Goal: Task Accomplishment & Management: Use online tool/utility

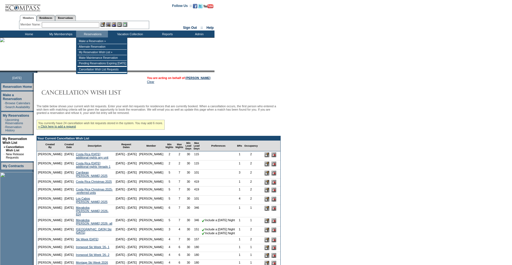
click at [73, 24] on input "text" at bounding box center [71, 25] width 58 height 6
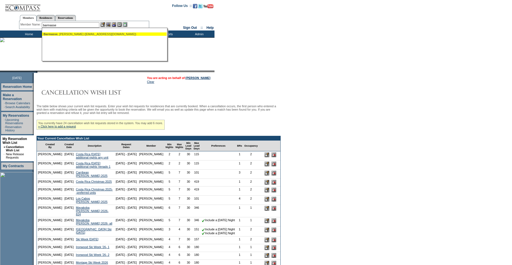
click at [64, 33] on div "Barmasse , Dina (dbarmasse@thecheesecakefactory.com)" at bounding box center [104, 33] width 122 height 3
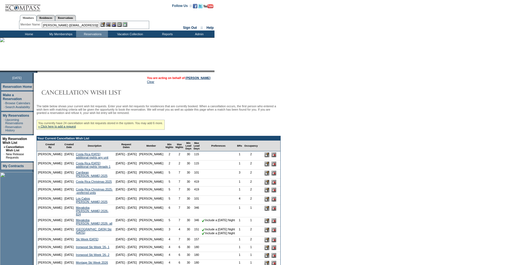
click at [96, 25] on input "Barmasse, Dina (dbarmasse@thecheesecakefactory.com)" at bounding box center [71, 25] width 58 height 6
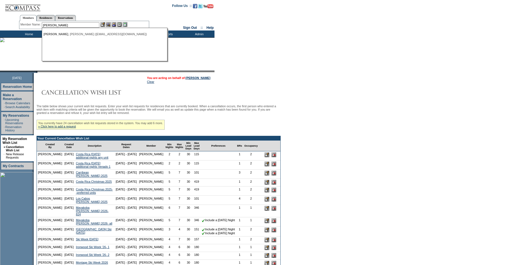
type input "edgcomb"
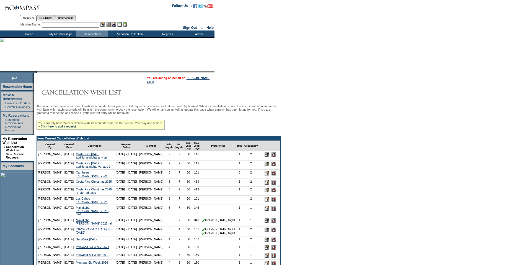
click at [59, 25] on input "text" at bounding box center [71, 25] width 58 height 6
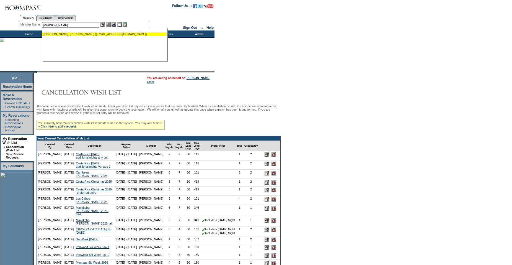
click at [66, 32] on div "Edgcomb , John (ljedgcomb@gmail.com)" at bounding box center [104, 33] width 122 height 3
type input "Edgcomb, John (ljedgcomb@gmail.com)"
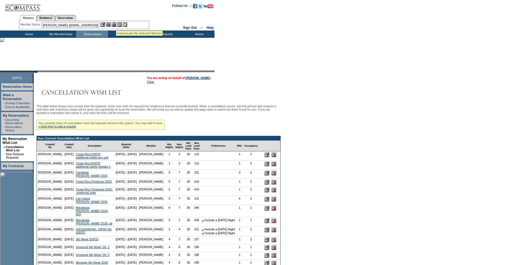
click at [116, 24] on img at bounding box center [114, 24] width 5 height 5
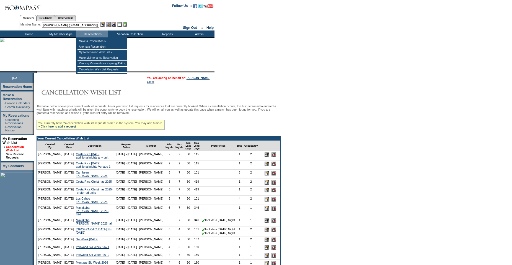
click at [8, 145] on link "Cancellation Wish List" at bounding box center [15, 148] width 18 height 7
